Goal: Task Accomplishment & Management: Use online tool/utility

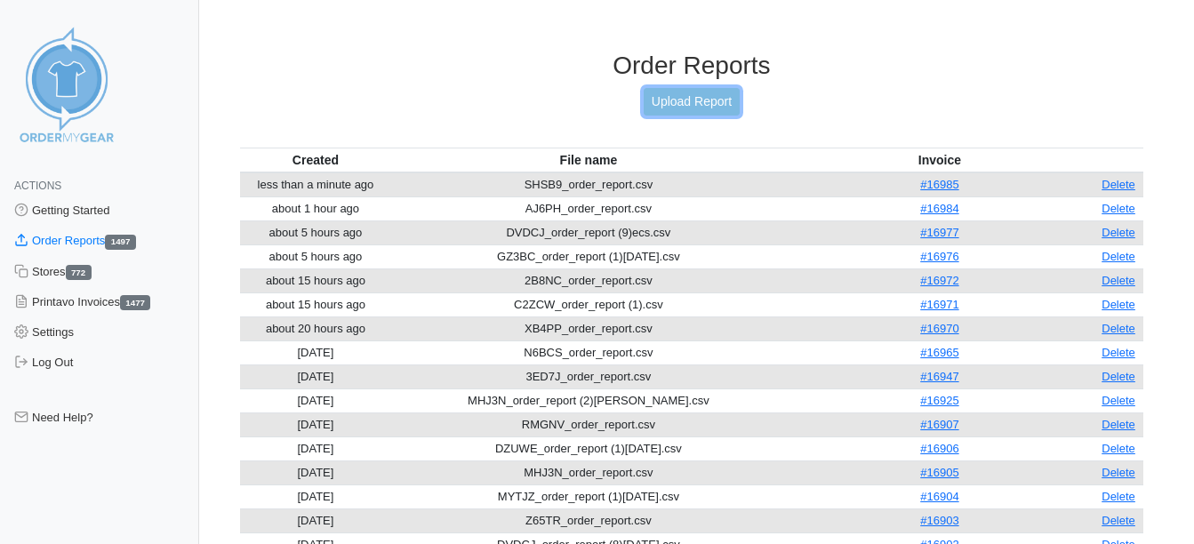
click at [715, 99] on link "Upload Report" at bounding box center [692, 102] width 96 height 28
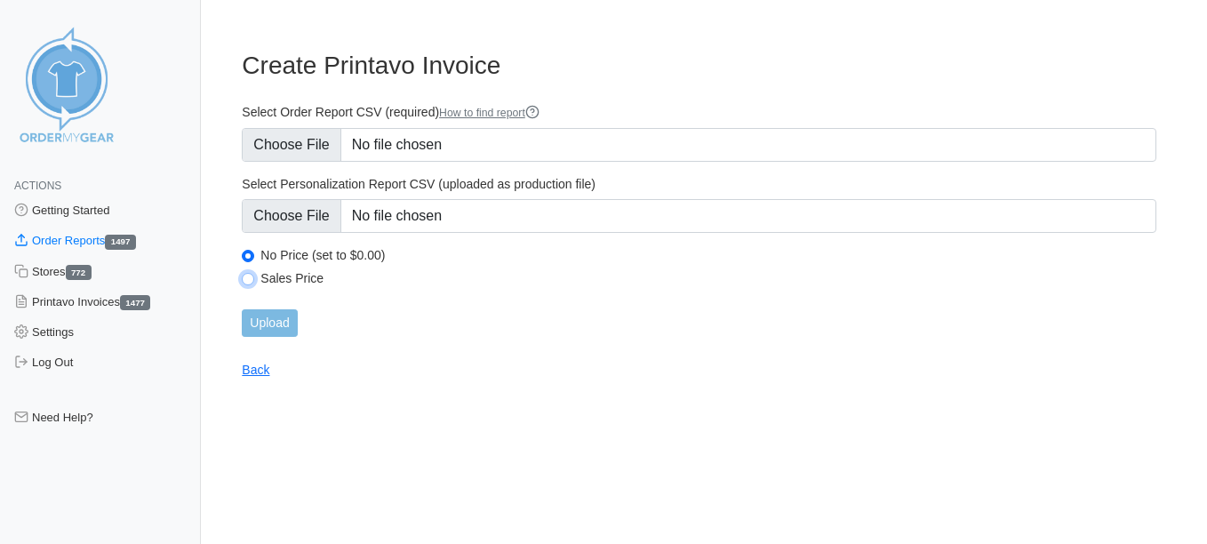
click at [252, 275] on input "Sales Price" at bounding box center [248, 279] width 12 height 12
radio input "true"
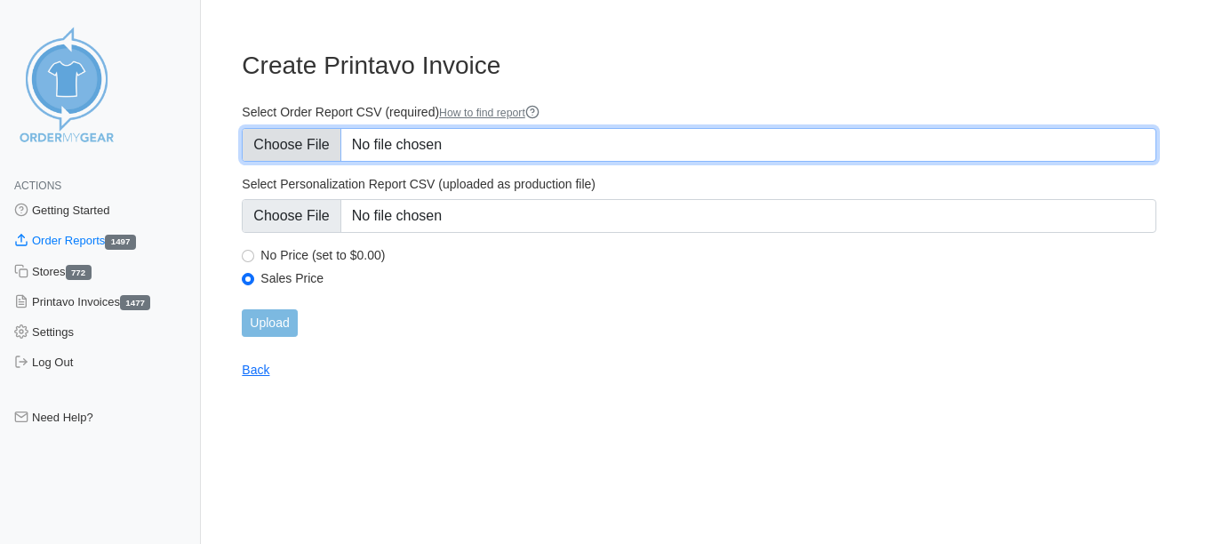
click at [300, 156] on input "Select Order Report CSV (required) How to find report" at bounding box center [699, 145] width 915 height 34
type input "C:\fakepath\7EJG4_order_report.csv"
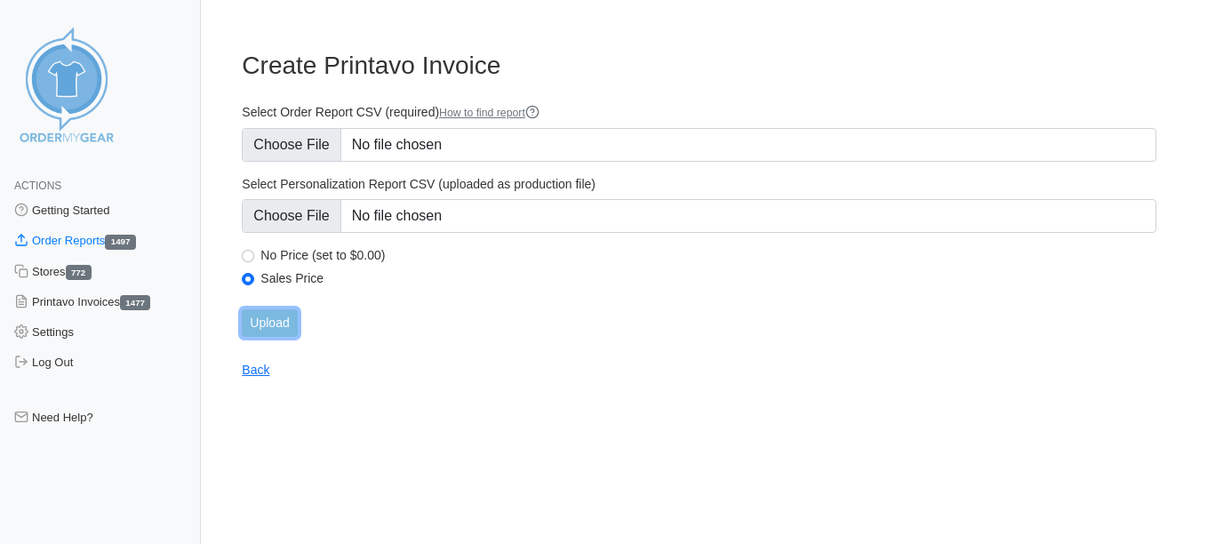
click at [278, 321] on input "Upload" at bounding box center [269, 323] width 55 height 28
